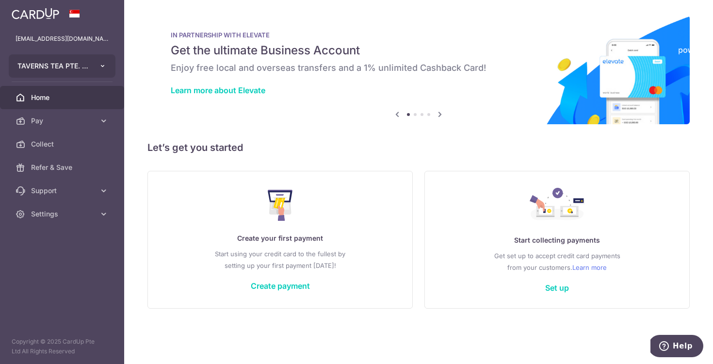
click at [92, 66] on button "TAVERNS TEA PTE. LTD." at bounding box center [62, 65] width 107 height 23
click at [100, 123] on icon at bounding box center [104, 121] width 10 height 10
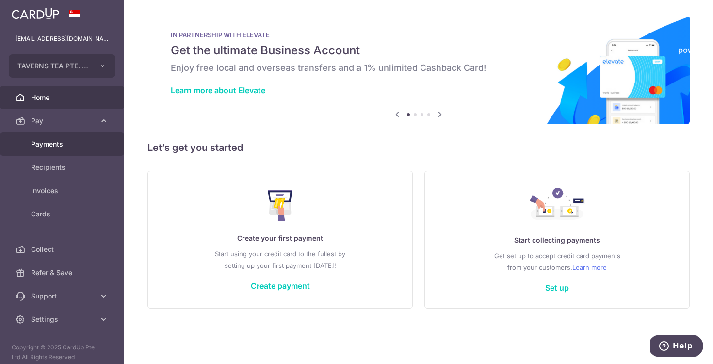
click at [52, 143] on span "Payments" at bounding box center [63, 144] width 64 height 10
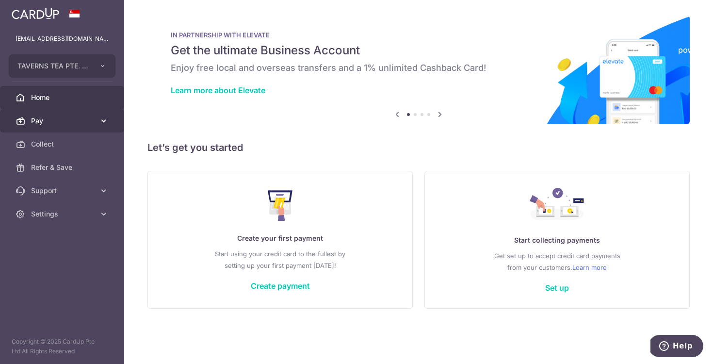
click at [105, 117] on icon at bounding box center [104, 121] width 10 height 10
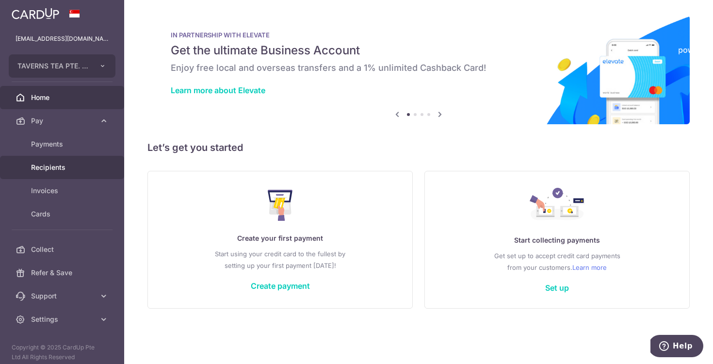
click at [57, 169] on span "Recipients" at bounding box center [63, 168] width 64 height 10
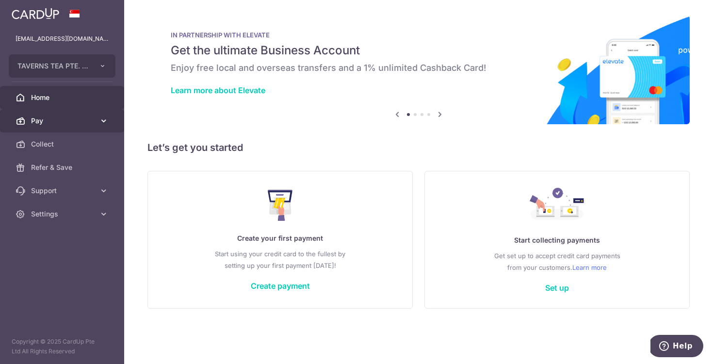
click at [99, 120] on link "Pay" at bounding box center [62, 120] width 124 height 23
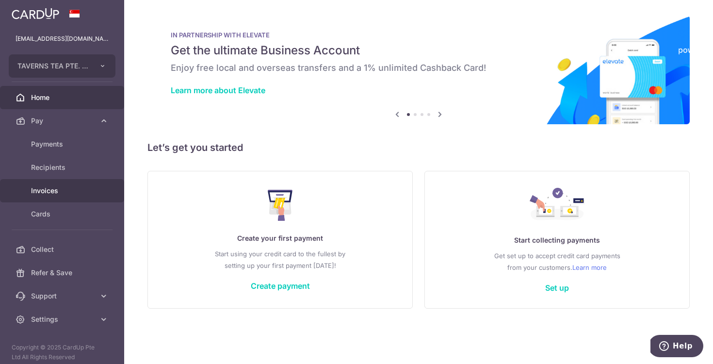
click at [57, 190] on span "Invoices" at bounding box center [63, 191] width 64 height 10
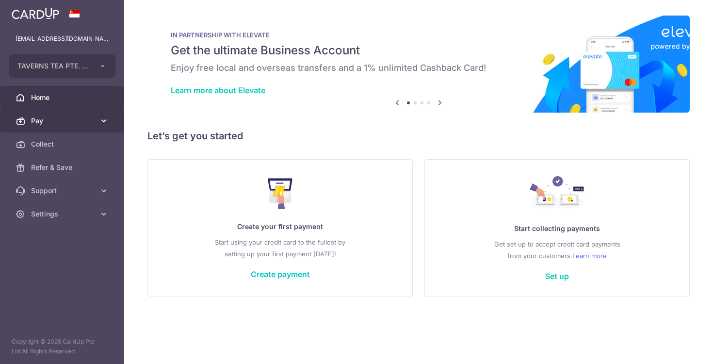
click at [106, 122] on icon at bounding box center [104, 121] width 10 height 10
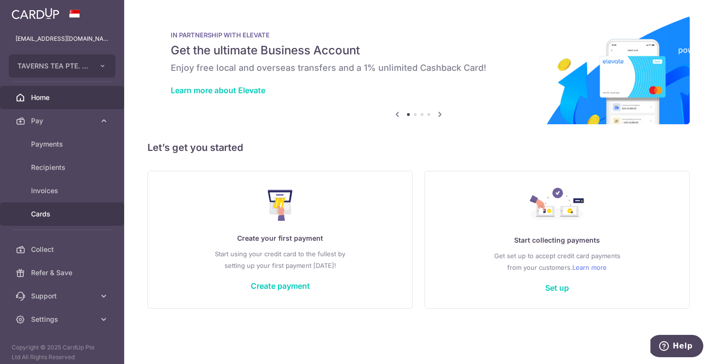
click at [54, 213] on span "Cards" at bounding box center [63, 214] width 64 height 10
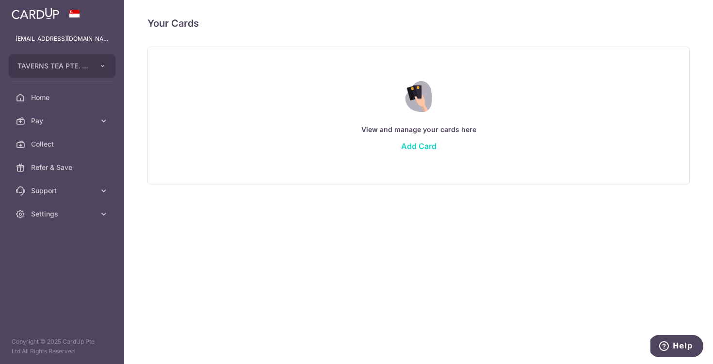
click at [419, 146] on link "Add Card" at bounding box center [418, 146] width 35 height 10
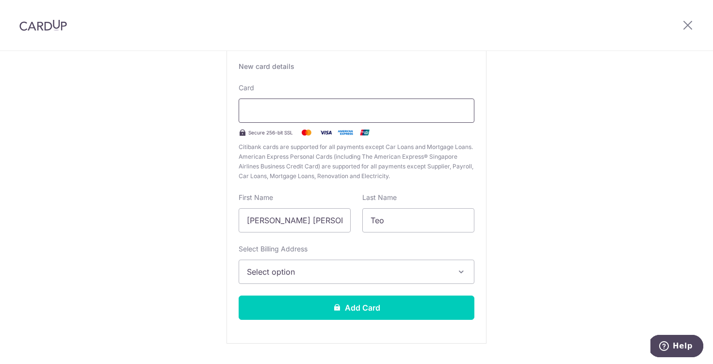
scroll to position [67, 0]
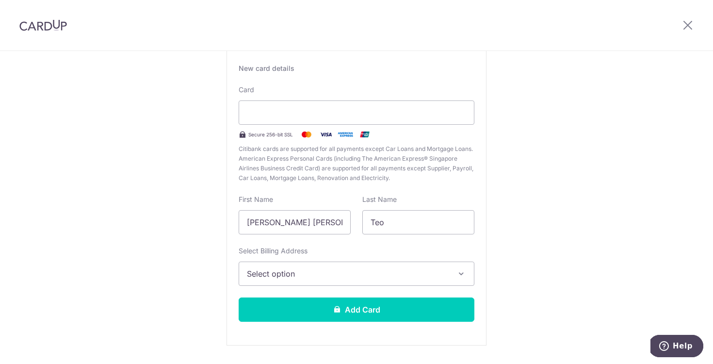
click at [350, 276] on span "Select option" at bounding box center [348, 274] width 202 height 12
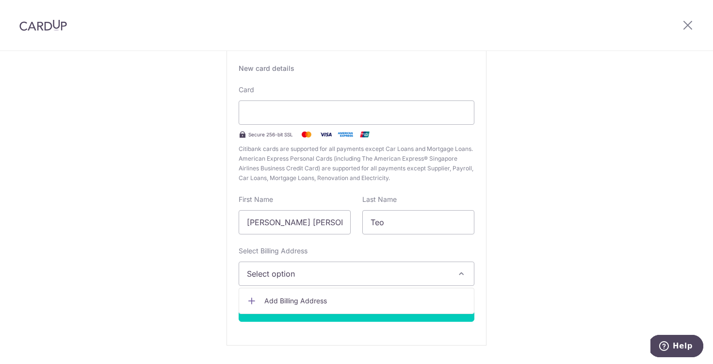
click at [320, 293] on link "Add Billing Address" at bounding box center [356, 300] width 235 height 17
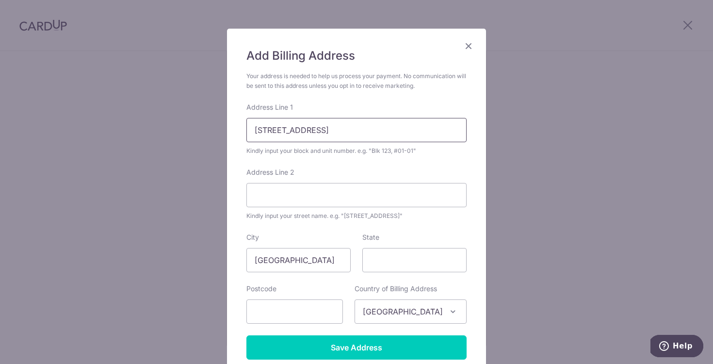
scroll to position [42, 0]
type input "672 Hougang Ave 8 02-679"
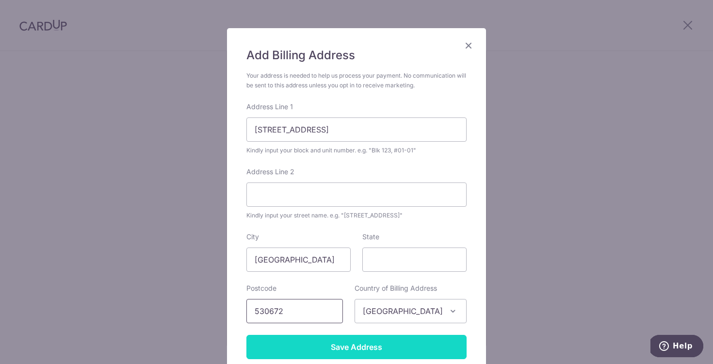
type input "530672"
click at [374, 340] on input "Save Address" at bounding box center [357, 347] width 220 height 24
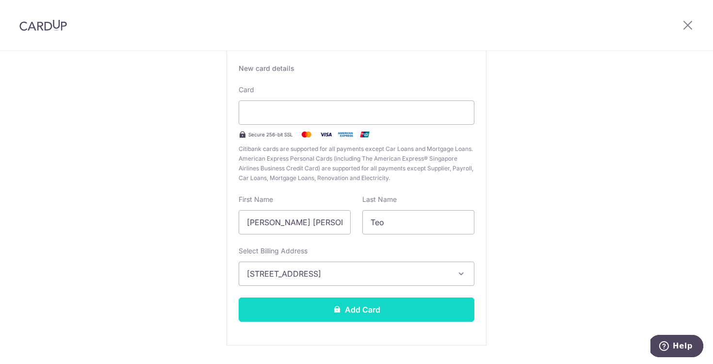
click at [384, 315] on button "Add Card" at bounding box center [357, 310] width 236 height 24
click at [382, 311] on button "Add Card" at bounding box center [357, 310] width 236 height 24
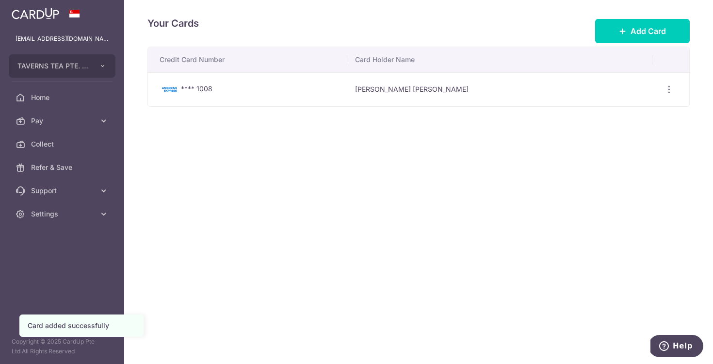
click at [278, 105] on td "**** 1008" at bounding box center [247, 89] width 199 height 34
click at [277, 93] on div "**** 1008" at bounding box center [250, 89] width 180 height 12
click at [673, 93] on icon "button" at bounding box center [669, 89] width 10 height 10
click at [495, 150] on div "Credit Card Number Card Holder Name **** 1008 Qi Li Cassandra Teo View/Edit Del…" at bounding box center [419, 107] width 543 height 121
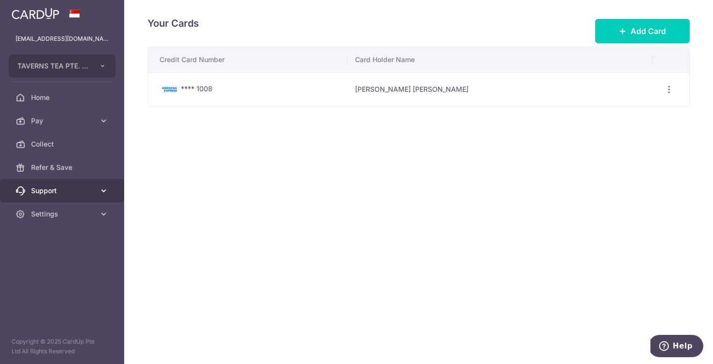
click at [101, 195] on icon at bounding box center [104, 191] width 10 height 10
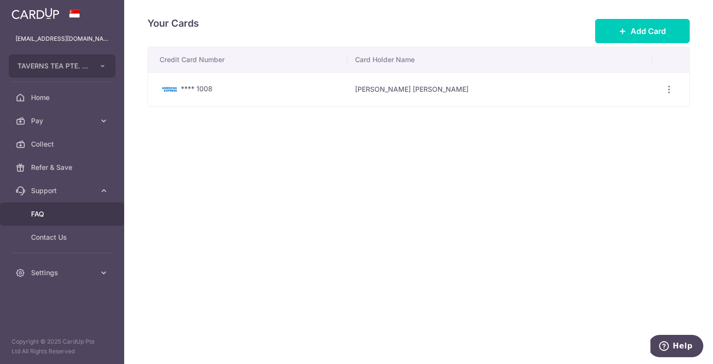
click at [54, 217] on span "FAQ" at bounding box center [63, 214] width 64 height 10
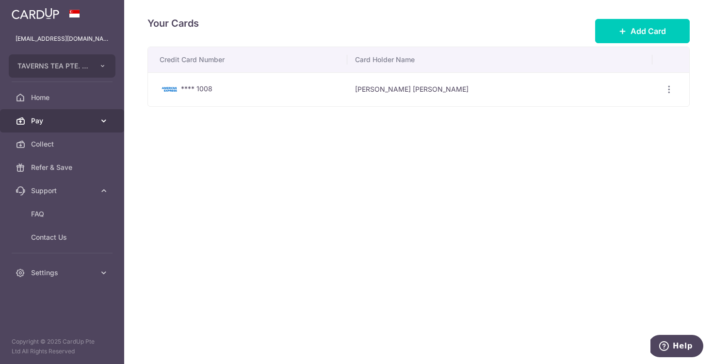
click at [57, 129] on link "Pay" at bounding box center [62, 120] width 124 height 23
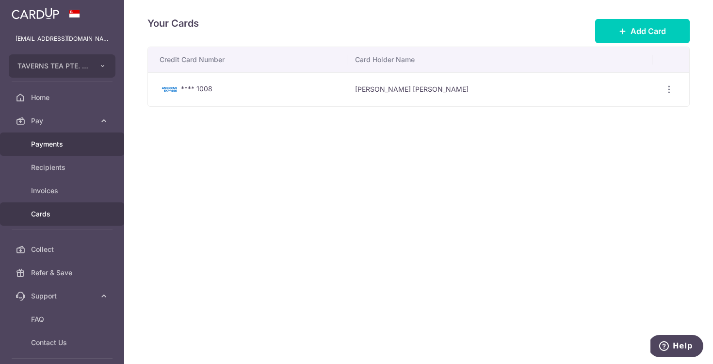
click at [64, 149] on link "Payments" at bounding box center [62, 143] width 124 height 23
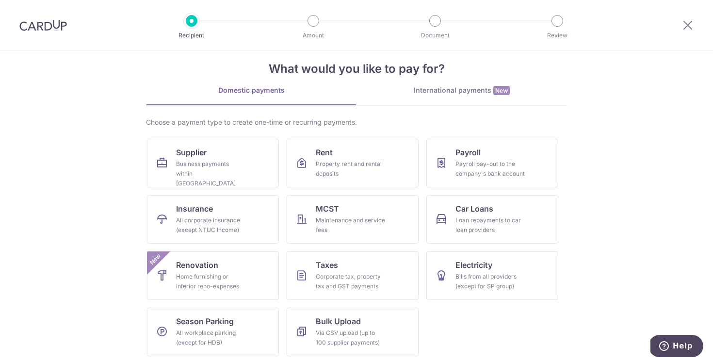
scroll to position [14, 0]
click at [229, 167] on div "Business payments within Singapore" at bounding box center [211, 173] width 70 height 29
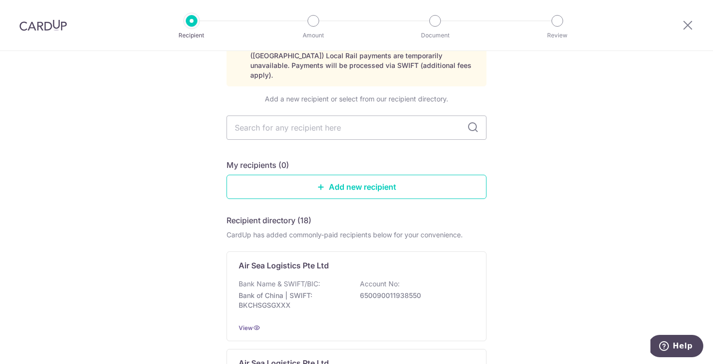
scroll to position [57, 0]
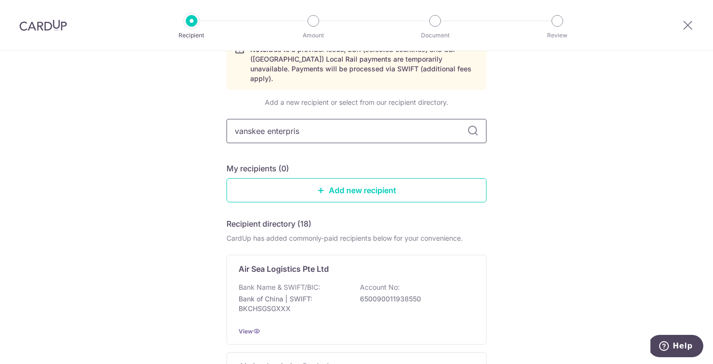
type input "vanskee enterprise"
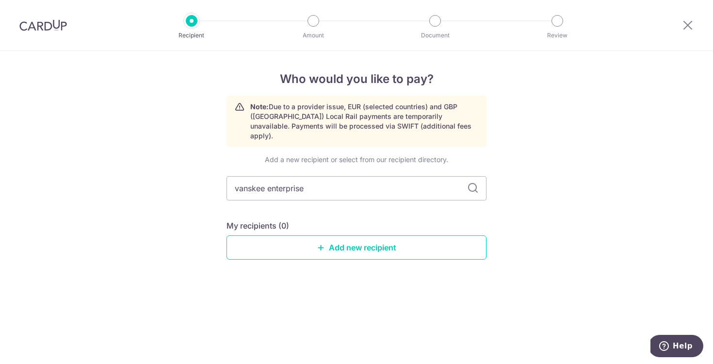
scroll to position [0, 0]
click at [327, 238] on link "Add new recipient" at bounding box center [357, 247] width 260 height 24
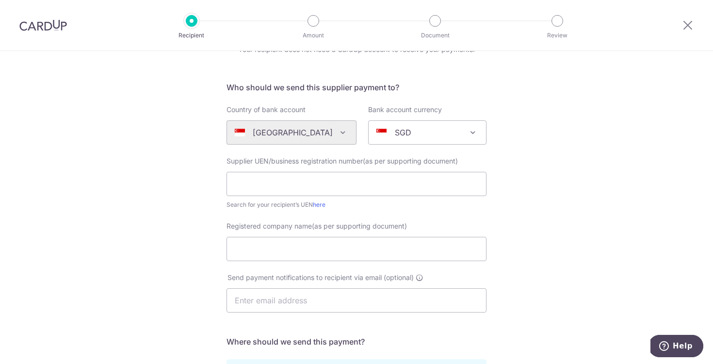
scroll to position [52, 0]
paste input "199000935W"
drag, startPoint x: 296, startPoint y: 184, endPoint x: 191, endPoint y: 184, distance: 105.3
click at [191, 184] on div "Who would you like to pay? Your recipient does not need a CardUp account to rec…" at bounding box center [356, 293] width 713 height 588
paste input "6"
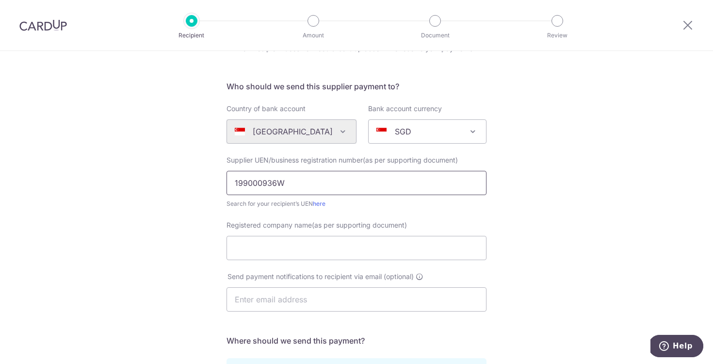
type input "199000936W"
click at [191, 184] on div "Who would you like to pay? Your recipient does not need a CardUp account to rec…" at bounding box center [356, 293] width 713 height 588
click at [254, 184] on input "199000936W" at bounding box center [357, 183] width 260 height 24
click at [261, 183] on input "199000936W" at bounding box center [357, 183] width 260 height 24
click at [299, 186] on input "199000936W" at bounding box center [357, 183] width 260 height 24
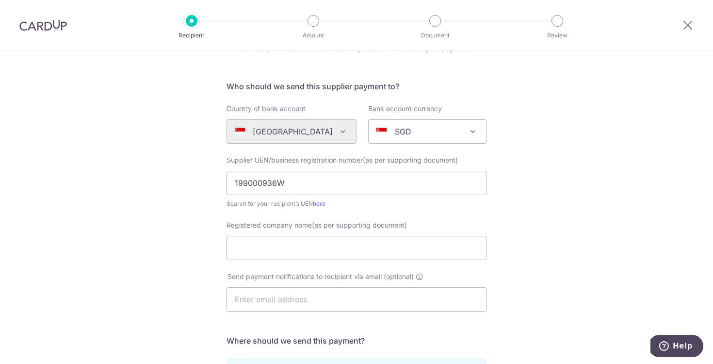
click at [189, 199] on div "Who would you like to pay? Your recipient does not need a CardUp account to rec…" at bounding box center [356, 293] width 713 height 588
click at [319, 203] on link "here" at bounding box center [319, 203] width 13 height 7
paste input "VANSKEE ENTERPRISE (S) PTE LTD"
type input "VANSKEE ENTERPRISE (S) PTE LTD"
click at [182, 246] on div "Who would you like to pay? Your recipient does not need a CardUp account to rec…" at bounding box center [356, 293] width 713 height 588
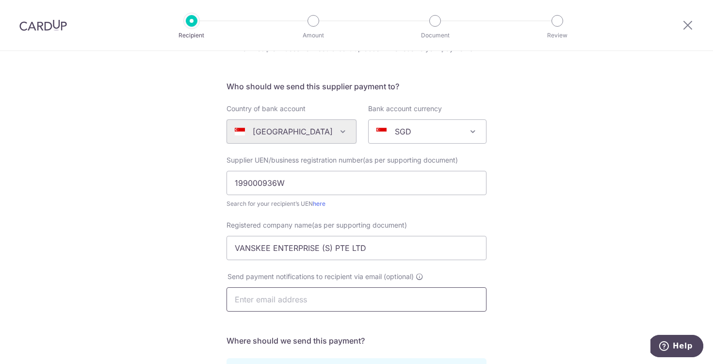
paste input "sales@vanskee.com"
type input "sales@vanskee.com"
click at [163, 280] on div "Who would you like to pay? Your recipient does not need a CardUp account to rec…" at bounding box center [356, 293] width 713 height 588
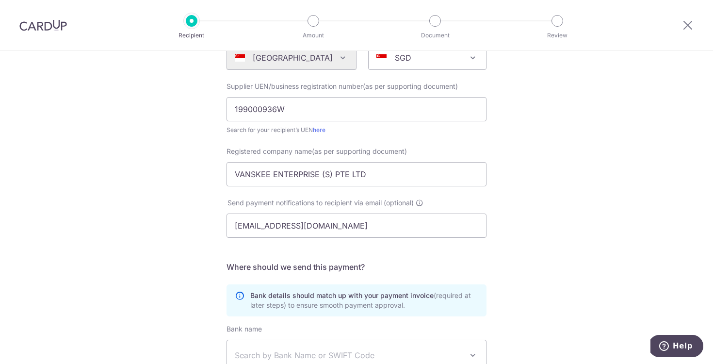
scroll to position [133, 0]
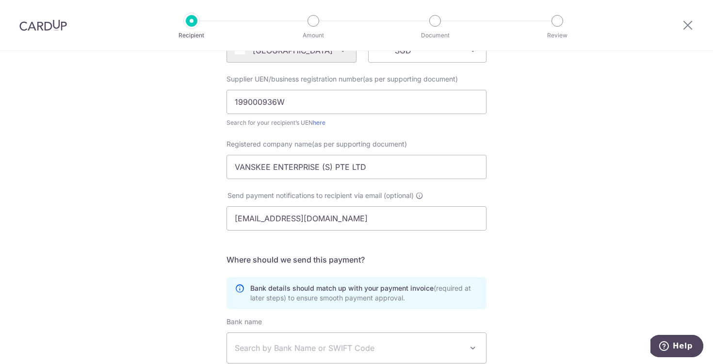
click at [178, 233] on div "Who would you like to pay? Your recipient does not need a CardUp account to rec…" at bounding box center [356, 212] width 713 height 588
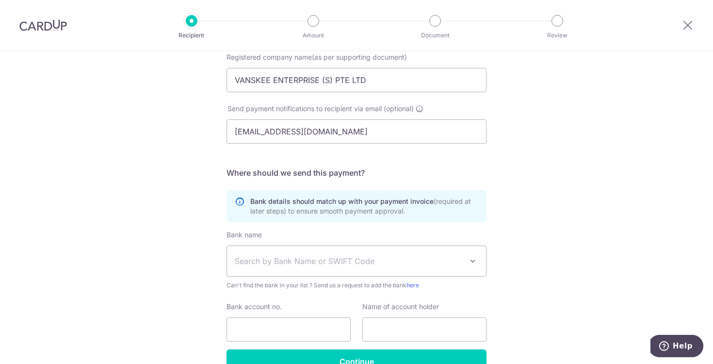
scroll to position [222, 0]
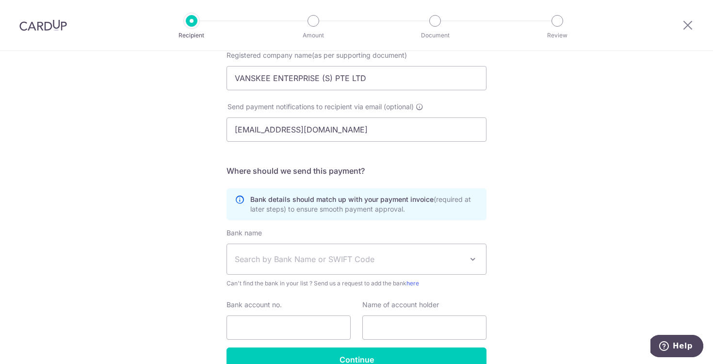
click at [276, 253] on span "Search by Bank Name or SWIFT Code" at bounding box center [356, 259] width 259 height 30
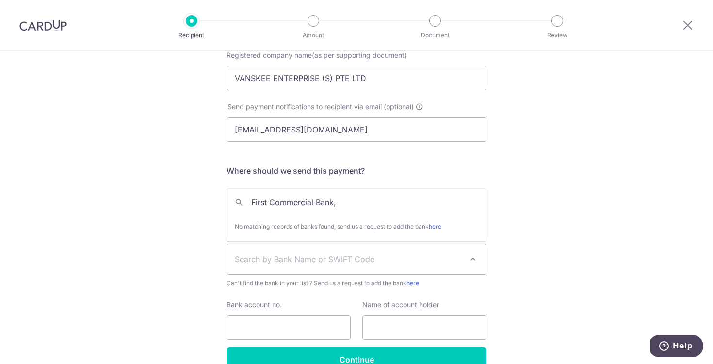
type input "First Commercial Bank"
drag, startPoint x: 376, startPoint y: 210, endPoint x: 209, endPoint y: 200, distance: 166.7
click at [209, 200] on div "Who would you like to pay? Your recipient does not need a CardUp account to rec…" at bounding box center [356, 123] width 713 height 588
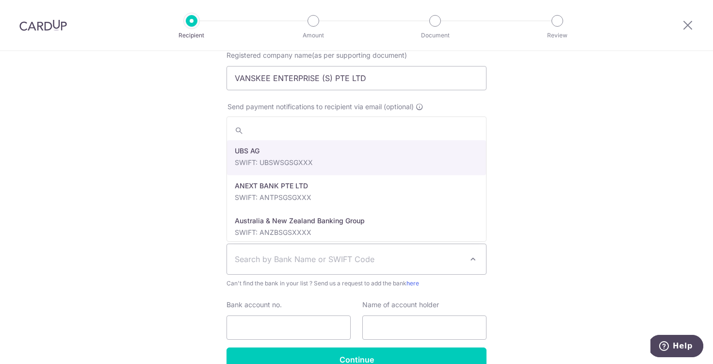
paste input "FCBKSGSG"
type input "FCBKSGSG"
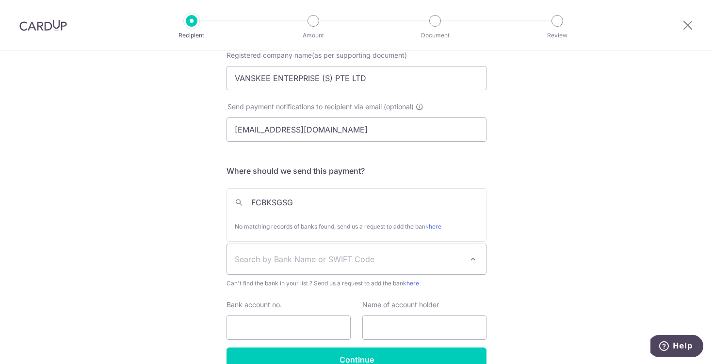
click at [310, 202] on input "FCBKSGSG" at bounding box center [356, 202] width 259 height 19
click at [247, 201] on input "FCBKSGSG" at bounding box center [356, 202] width 259 height 19
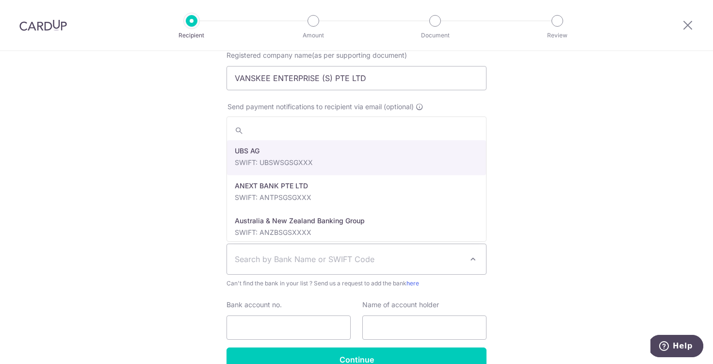
paste input "DBS"
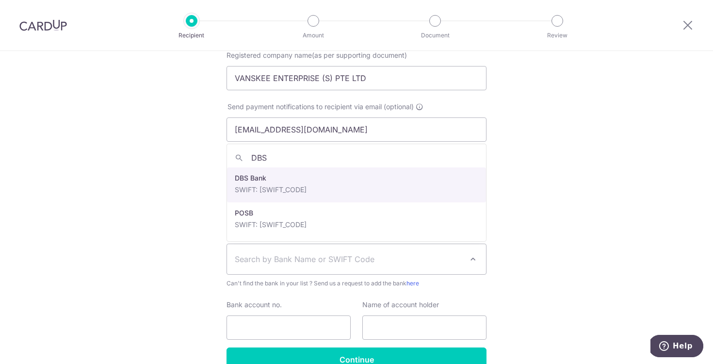
type input "DBS"
select select "6"
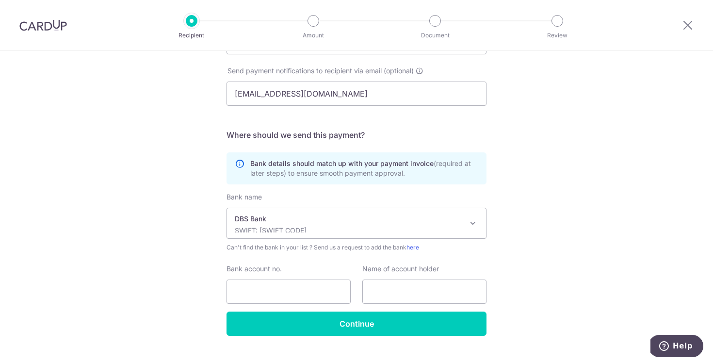
scroll to position [271, 0]
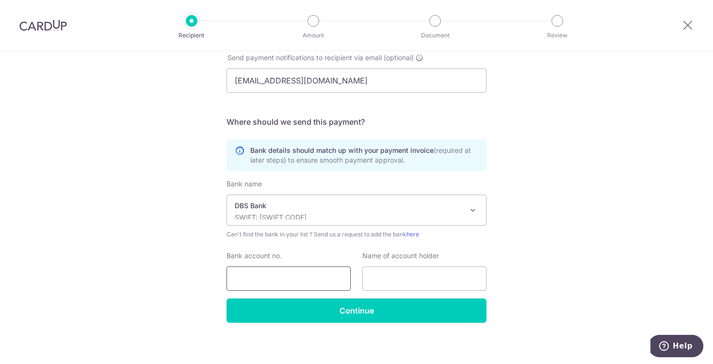
click at [270, 278] on input "Bank account no." at bounding box center [289, 278] width 124 height 24
paste input "002-022010-5"
type input "002-022010-5"
paste input "VANSKEE ENTERPRISE (S) PTE LTD"
type input "VANSKEE ENTERPRISE (S) PTE LTD"
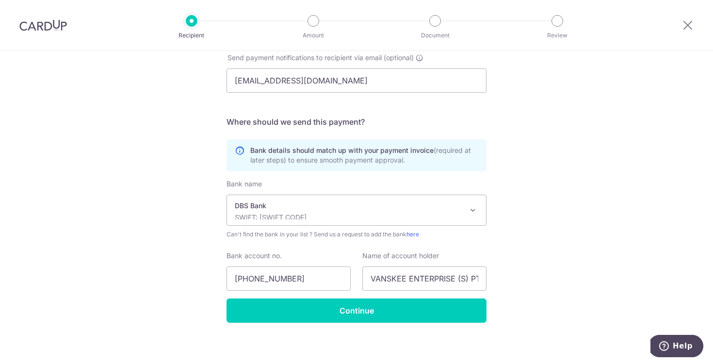
click at [151, 225] on div "Who would you like to pay? Your recipient does not need a CardUp account to rec…" at bounding box center [356, 74] width 713 height 588
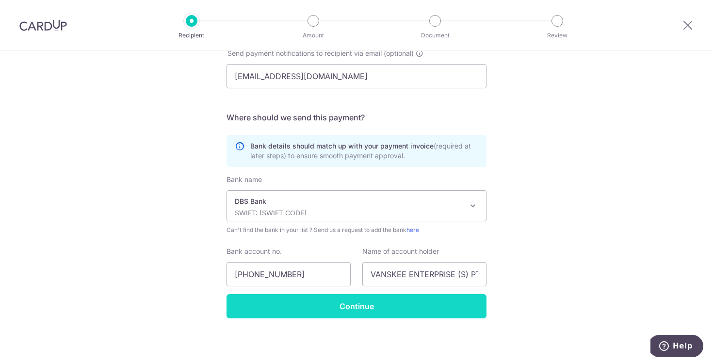
scroll to position [275, 0]
click at [332, 308] on input "Continue" at bounding box center [357, 306] width 260 height 24
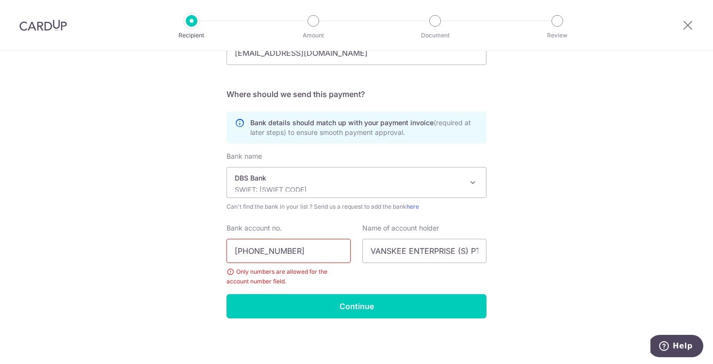
click at [251, 251] on input "[PHONE_NUMBER]" at bounding box center [289, 251] width 124 height 24
click at [254, 251] on input "[PHONE_NUMBER]" at bounding box center [289, 251] width 124 height 24
click at [280, 249] on input "002022010-5" at bounding box center [289, 251] width 124 height 24
type input "0020220105"
click at [169, 247] on div "Who would you like to pay? Your recipient does not need a CardUp account to rec…" at bounding box center [356, 58] width 713 height 612
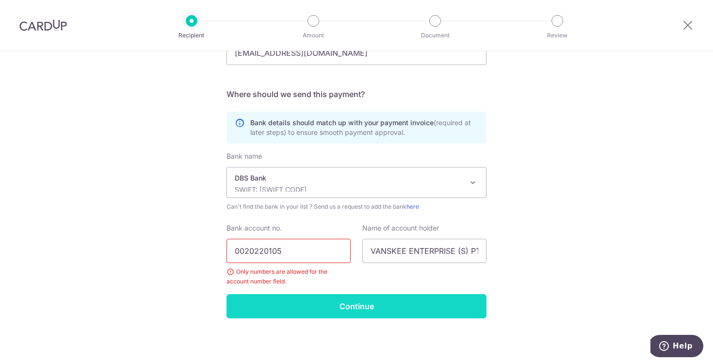
click at [326, 308] on input "Continue" at bounding box center [357, 306] width 260 height 24
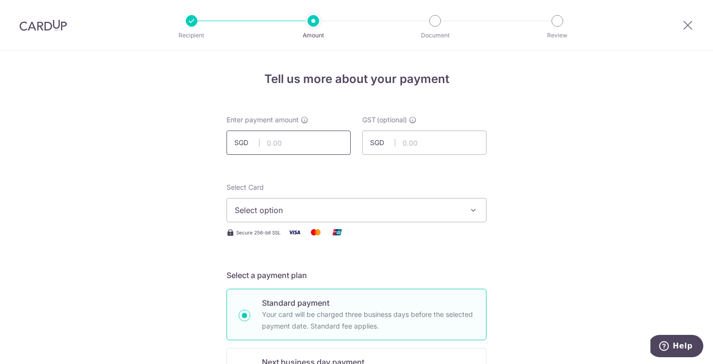
click at [298, 151] on input "text" at bounding box center [289, 143] width 124 height 24
paste input "1,425.72"
drag, startPoint x: 304, startPoint y: 143, endPoint x: 242, endPoint y: 139, distance: 61.8
click at [242, 139] on div "SGD 1,425.72 1425.72" at bounding box center [289, 143] width 124 height 24
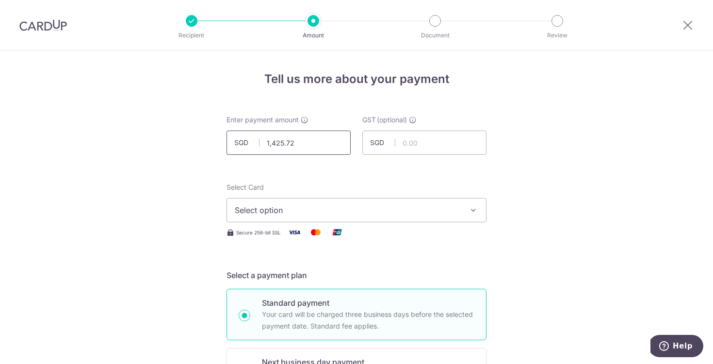
paste input "308.00"
type input "1,308.00"
click at [408, 144] on input "text" at bounding box center [425, 143] width 124 height 24
paste input "117.72"
type input "117.72"
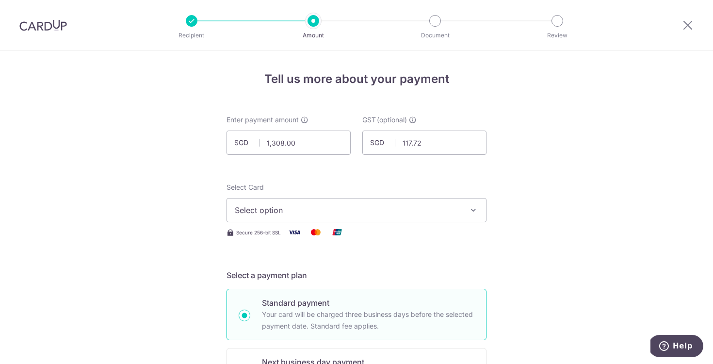
click at [300, 207] on span "Select option" at bounding box center [348, 210] width 226 height 12
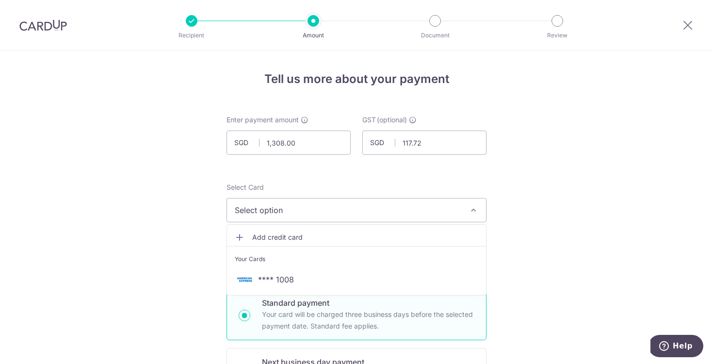
click at [281, 277] on span "**** 1008" at bounding box center [276, 280] width 36 height 12
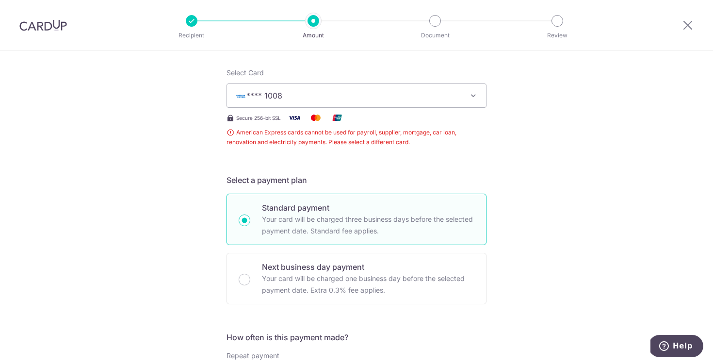
scroll to position [117, 0]
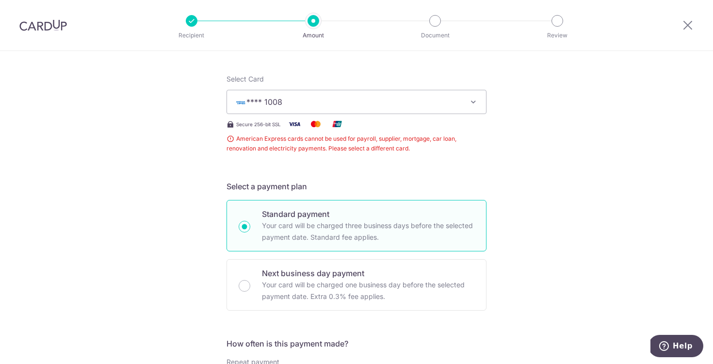
scroll to position [108, 0]
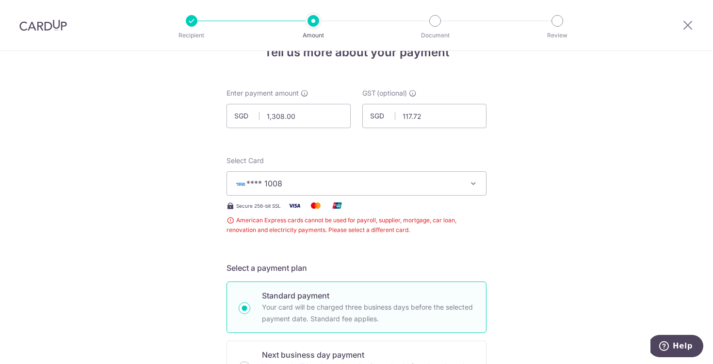
scroll to position [0, 0]
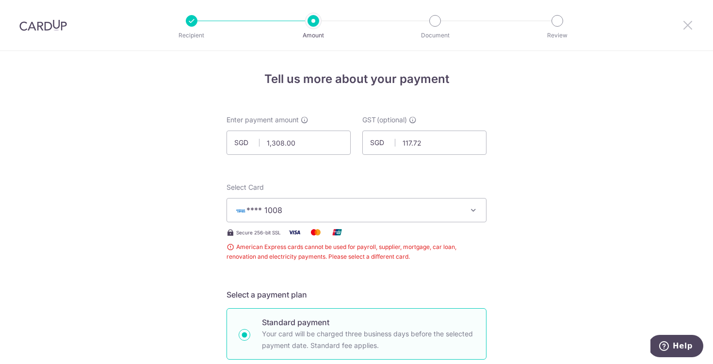
click at [687, 25] on icon at bounding box center [688, 25] width 12 height 12
